Goal: Task Accomplishment & Management: Use online tool/utility

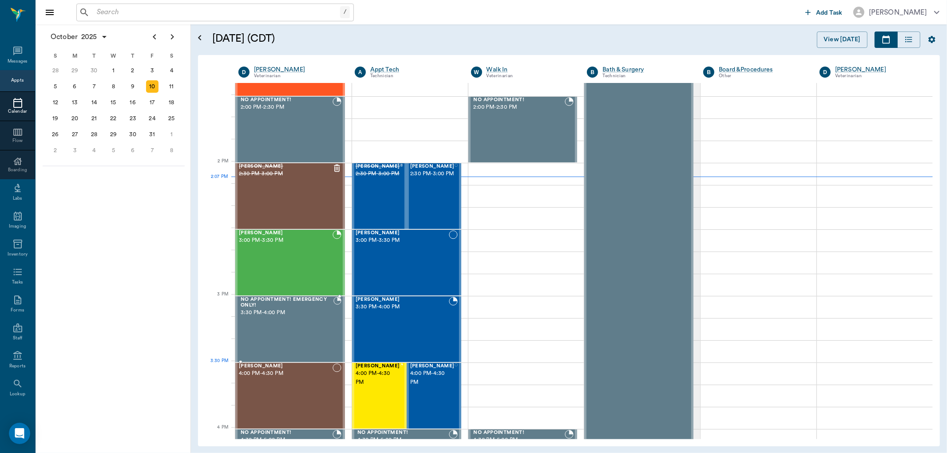
scroll to position [816, 0]
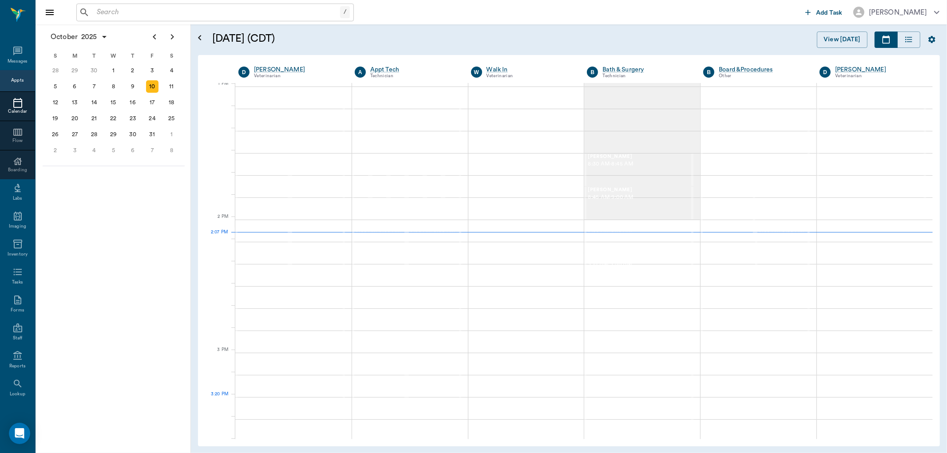
scroll to position [668, 0]
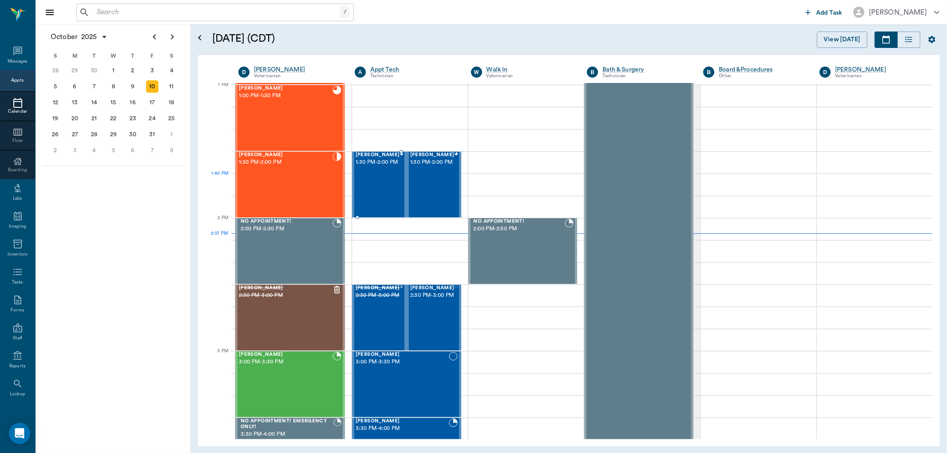
click at [373, 183] on div "Gigi Parker 1:30 PM - 2:00 PM" at bounding box center [378, 184] width 44 height 65
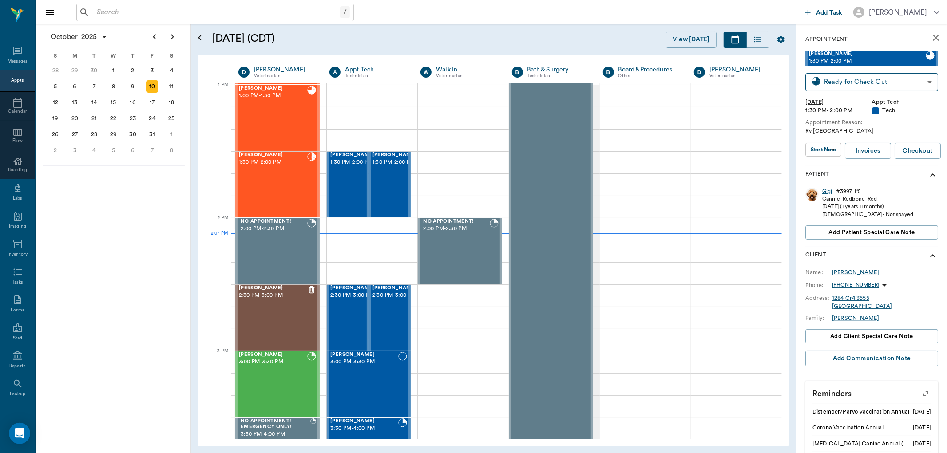
click at [829, 192] on div "Gigi" at bounding box center [827, 192] width 10 height 8
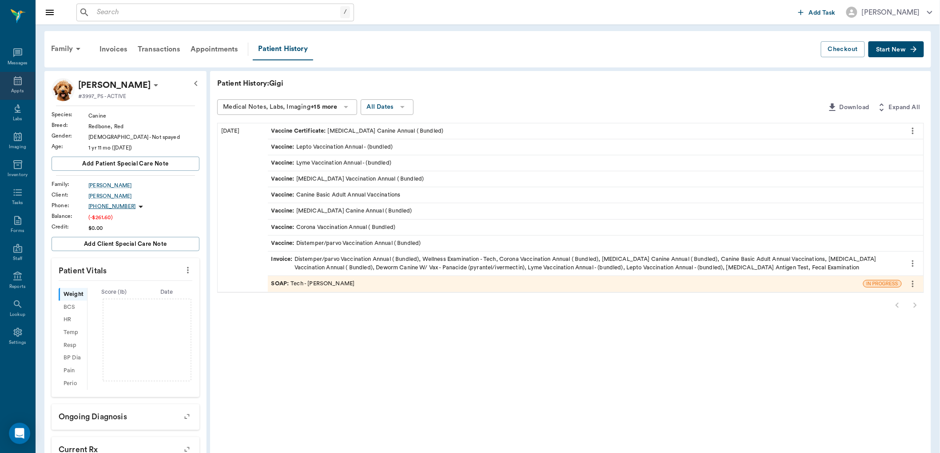
click at [19, 83] on icon at bounding box center [17, 80] width 11 height 11
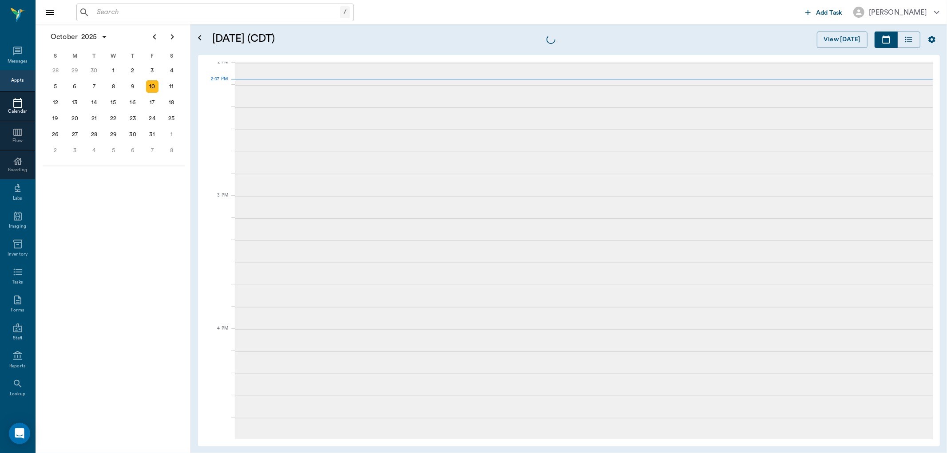
scroll to position [801, 0]
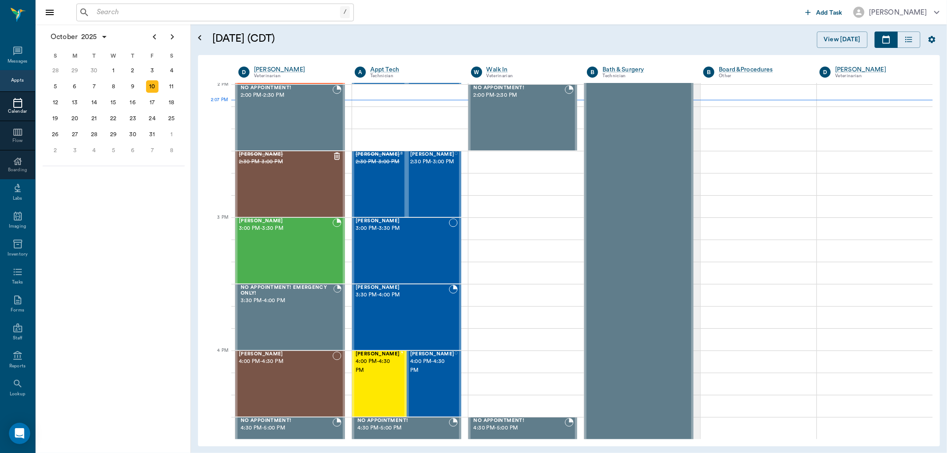
click at [155, 12] on input "text" at bounding box center [216, 12] width 247 height 12
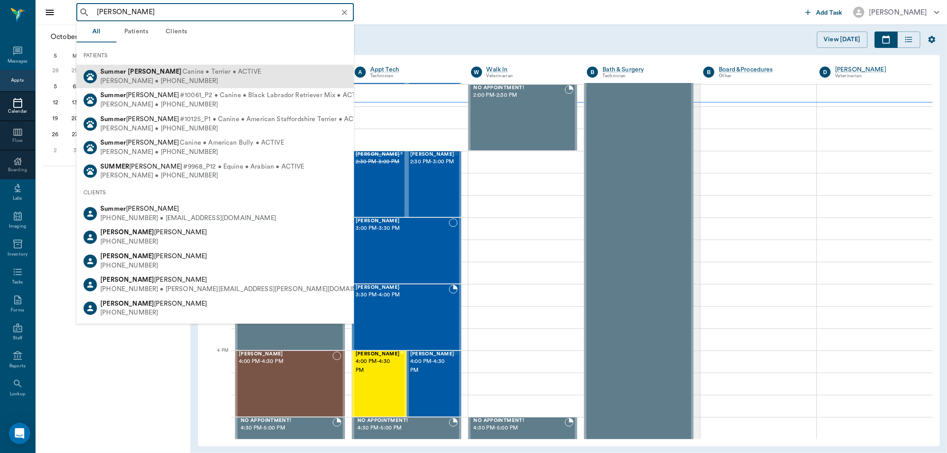
click at [182, 71] on span "Canine • Terrier • ACTIVE" at bounding box center [221, 71] width 79 height 9
type input "summer james"
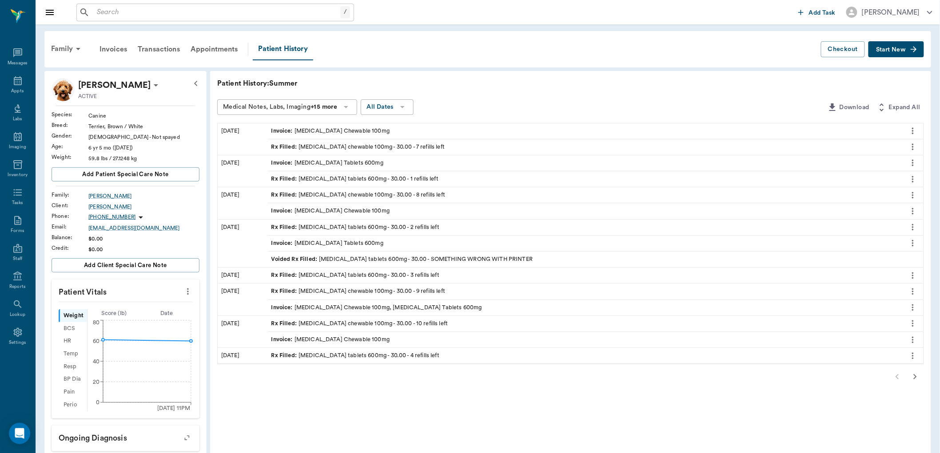
click at [325, 143] on div "Rx Filled : carprofen chewable 100mg - 30.00 - 7 refills left" at bounding box center [358, 147] width 174 height 8
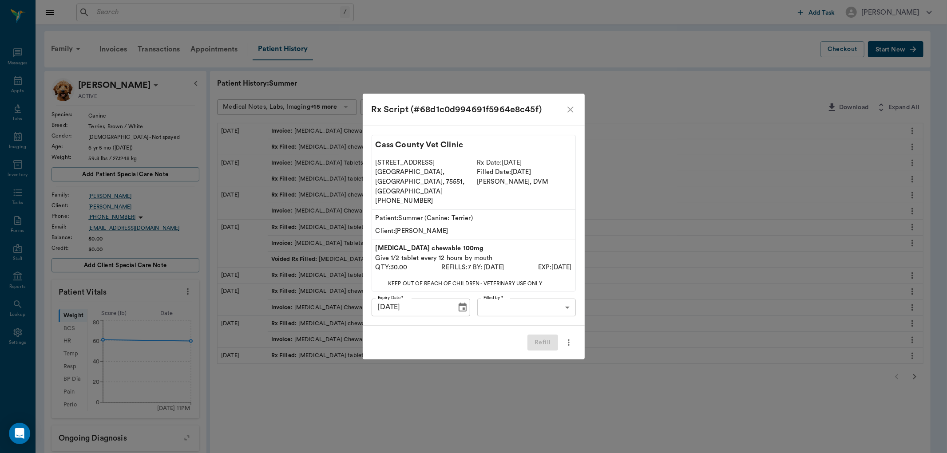
click at [511, 301] on body "/ ​ Add Task Dr. Bert Ellsworth Nectar Messages Appts Labs Imaging Inventory Ta…" at bounding box center [473, 355] width 947 height 711
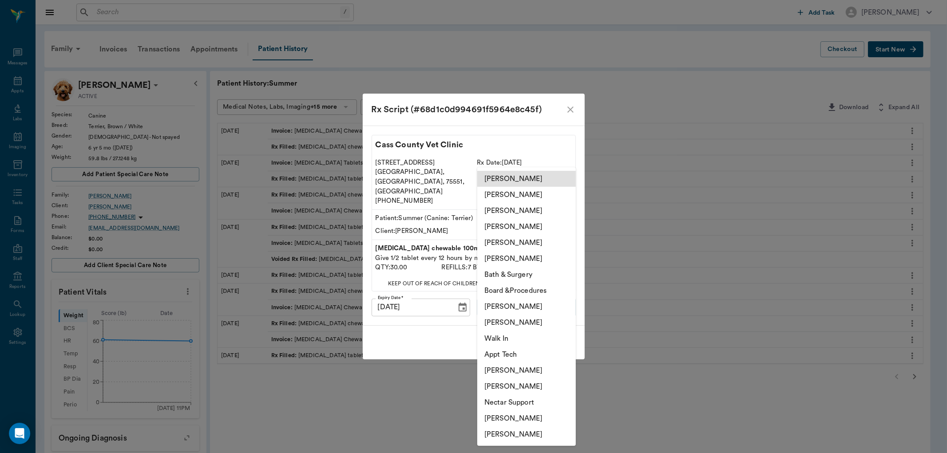
click at [504, 238] on li "Lorean Lingle" at bounding box center [526, 243] width 99 height 16
type input "63ec2ece52e12b0ba117cc90"
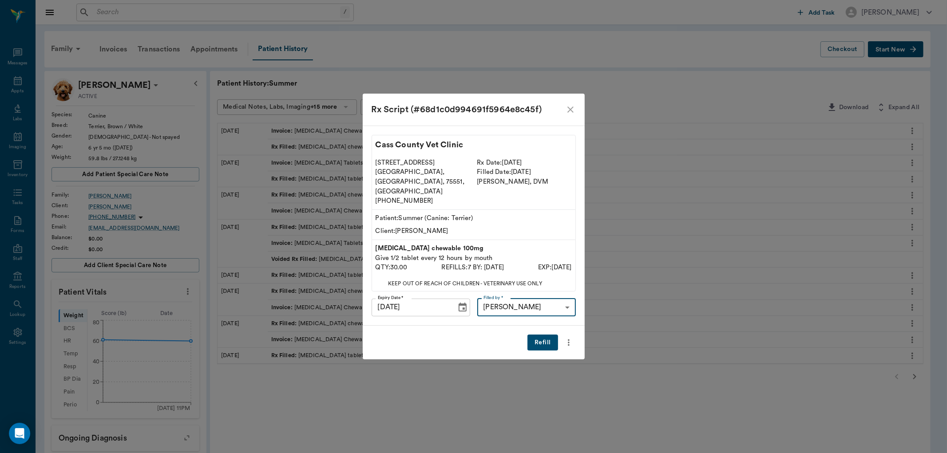
click at [545, 335] on button "Refill" at bounding box center [542, 343] width 30 height 16
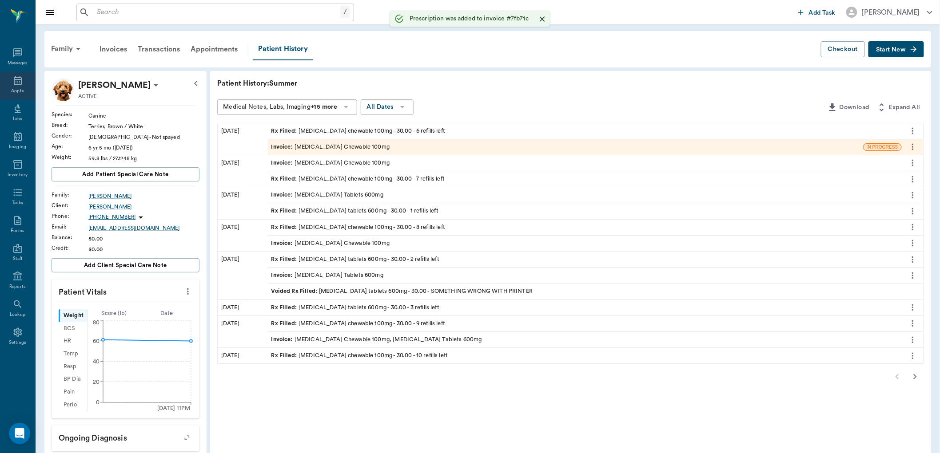
click at [25, 81] on div "Appts" at bounding box center [17, 86] width 35 height 28
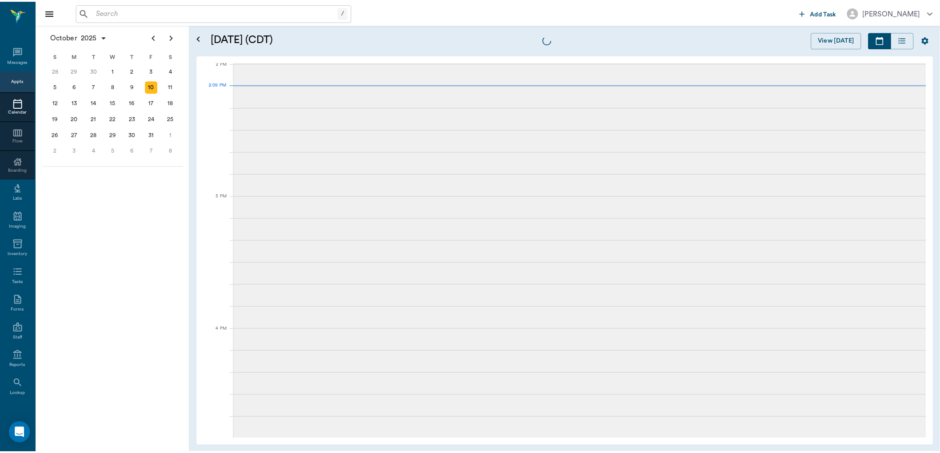
scroll to position [800, 0]
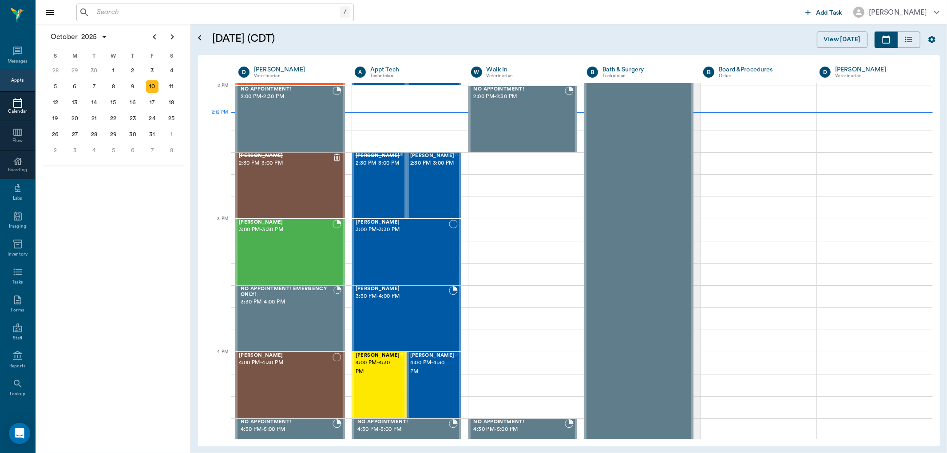
click at [128, 4] on div "/ ​" at bounding box center [214, 13] width 277 height 18
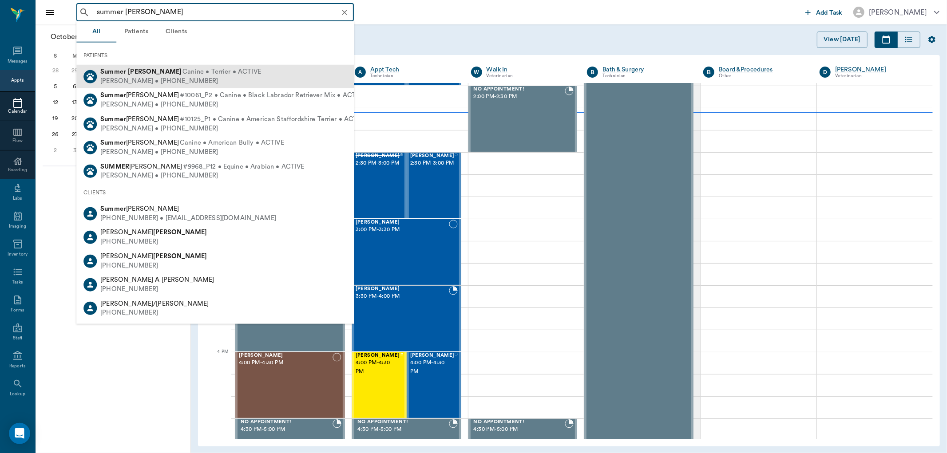
click at [140, 79] on div "Lori James • (903) 824-8275" at bounding box center [180, 80] width 161 height 9
type input "summer jame"
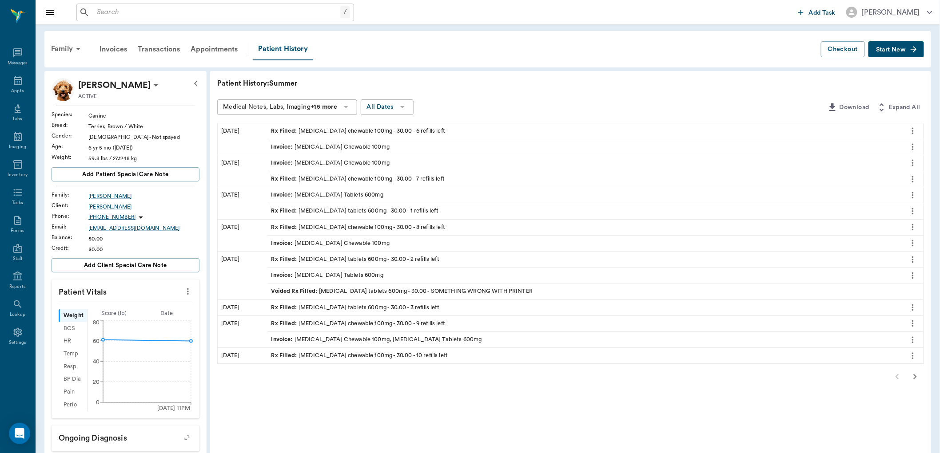
click at [336, 211] on div "Rx Filled : gabapentin tablets 600mg - 30.00 - 1 refills left" at bounding box center [354, 211] width 167 height 8
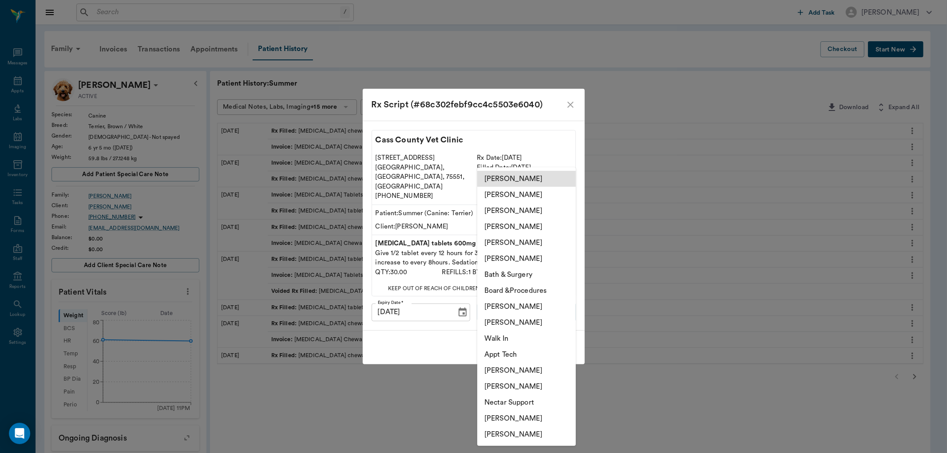
click at [503, 302] on body "/ ​ Add Task Dr. Bert Ellsworth Nectar Messages Appts Labs Imaging Inventory Ta…" at bounding box center [473, 355] width 947 height 711
click at [496, 243] on li "Lorean Lingle" at bounding box center [526, 243] width 99 height 16
type input "63ec2ece52e12b0ba117cc90"
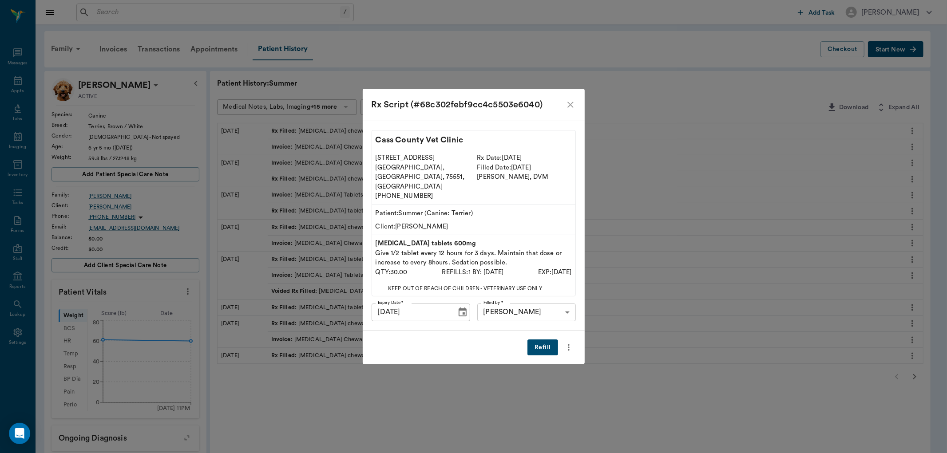
click at [539, 340] on button "Refill" at bounding box center [542, 348] width 30 height 16
